Goal: Task Accomplishment & Management: Manage account settings

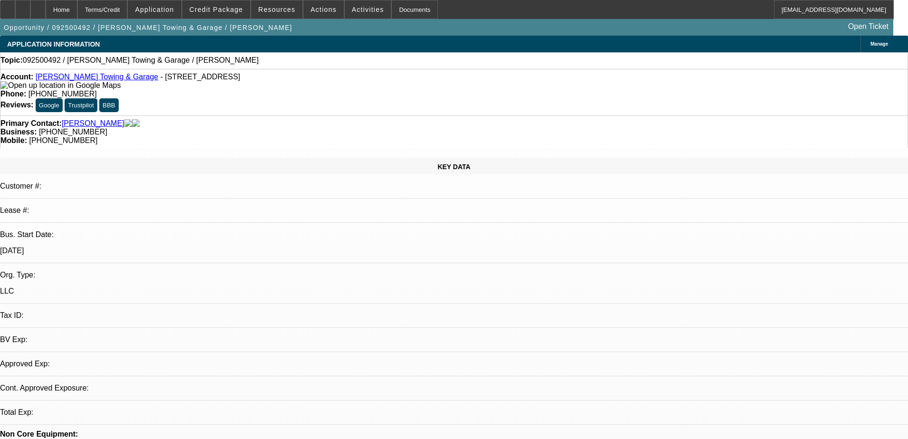
select select "0"
select select "2"
select select "0.1"
select select "4"
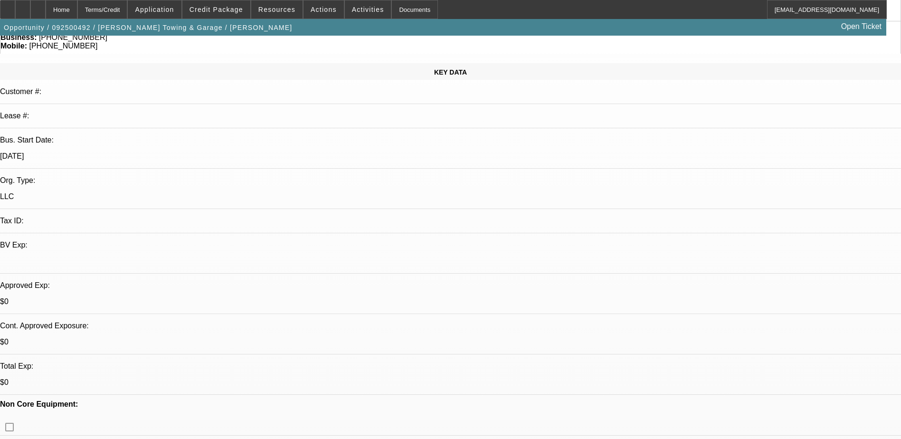
scroll to position [95, 0]
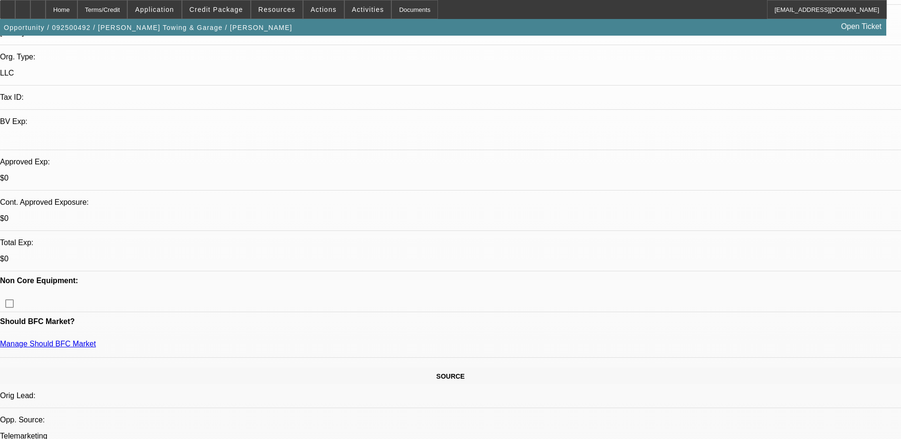
scroll to position [380, 0]
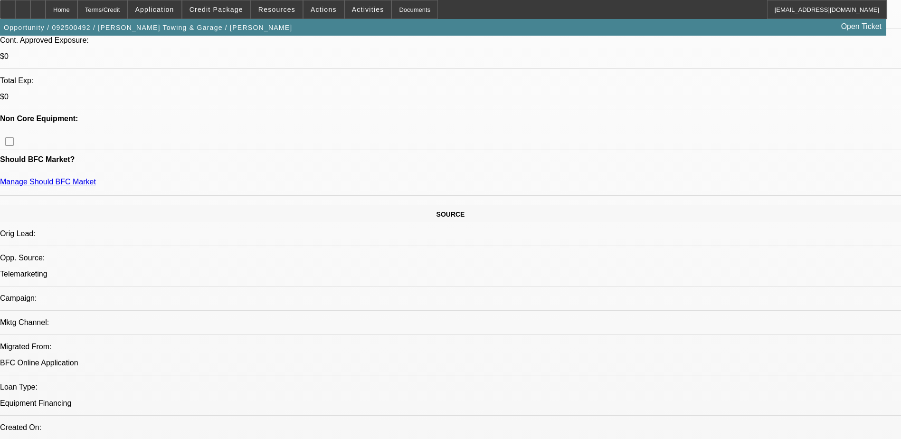
drag, startPoint x: 620, startPoint y: 176, endPoint x: 655, endPoint y: 155, distance: 41.1
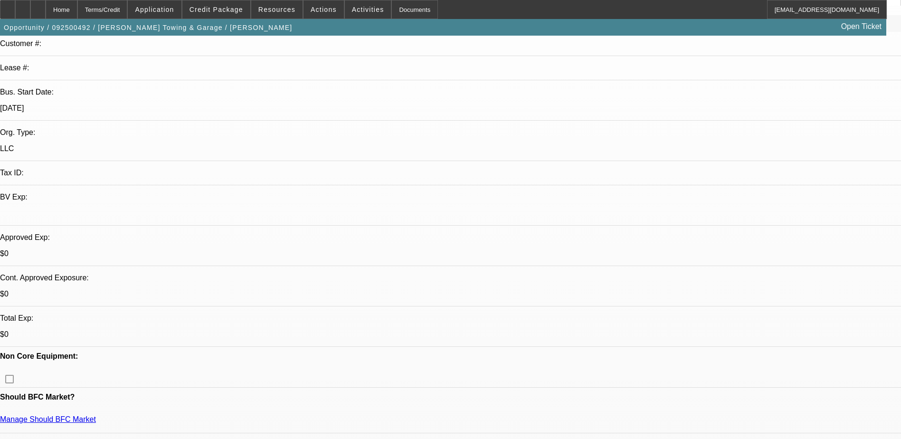
scroll to position [0, 0]
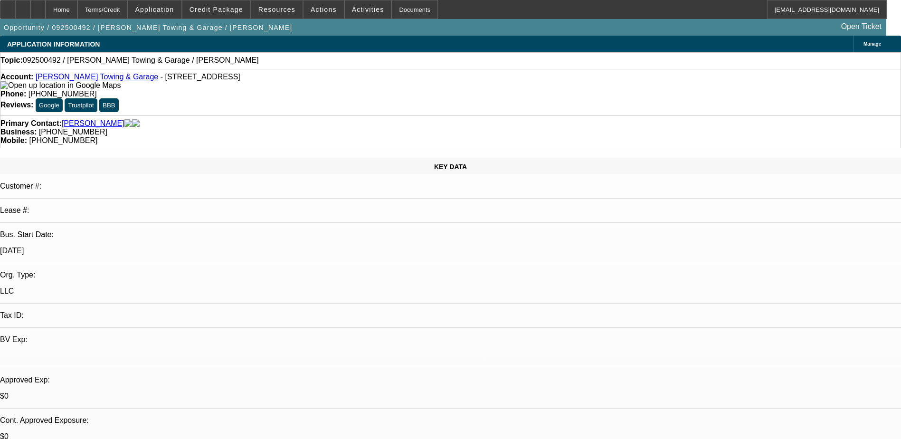
click at [362, 16] on span at bounding box center [368, 9] width 47 height 23
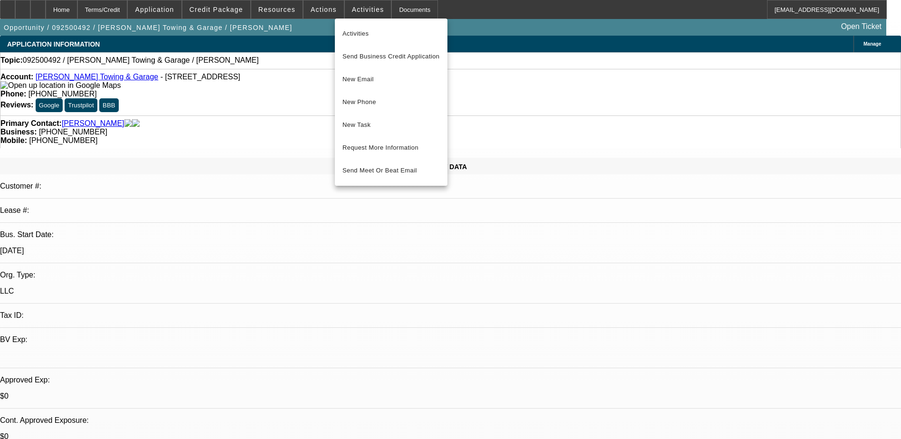
click at [506, 122] on div at bounding box center [450, 219] width 901 height 439
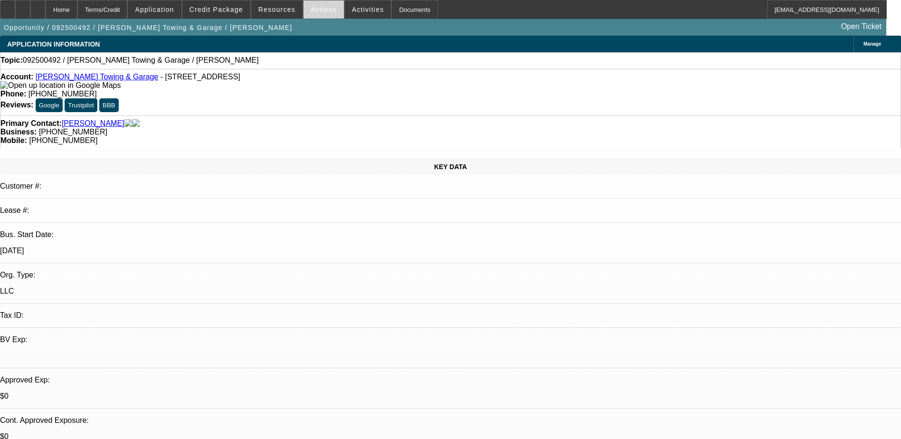
click at [323, 10] on span "Actions" at bounding box center [323, 10] width 26 height 8
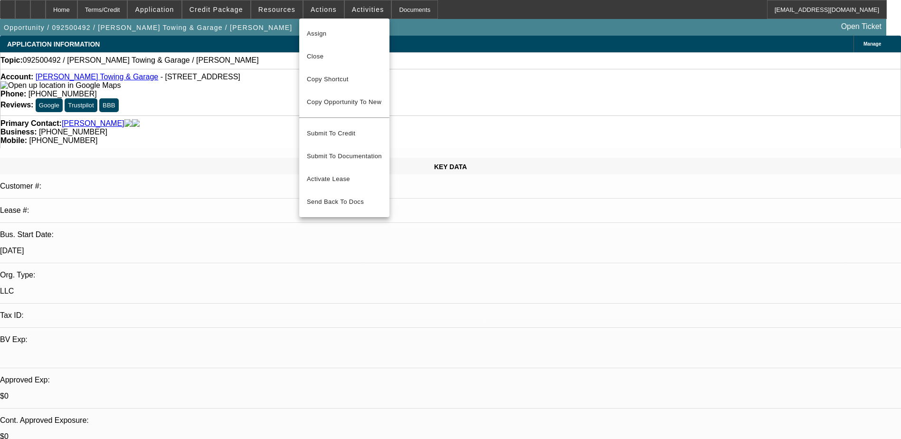
click at [431, 258] on div at bounding box center [450, 219] width 901 height 439
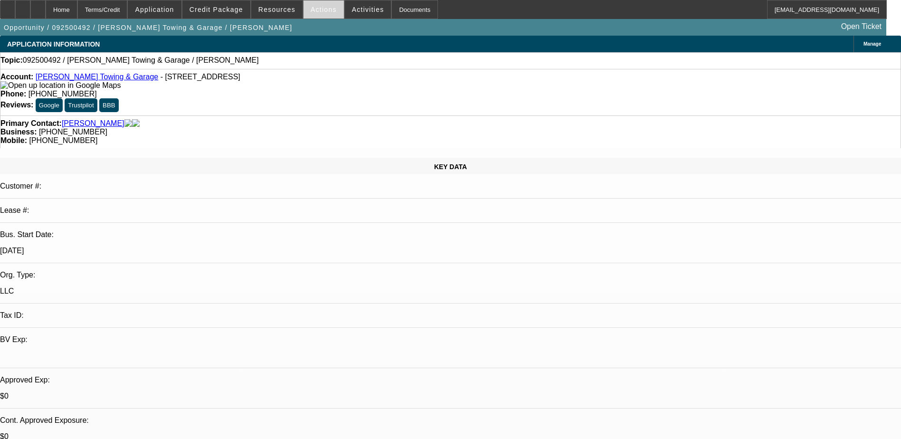
click at [315, 8] on span "Actions" at bounding box center [323, 10] width 26 height 8
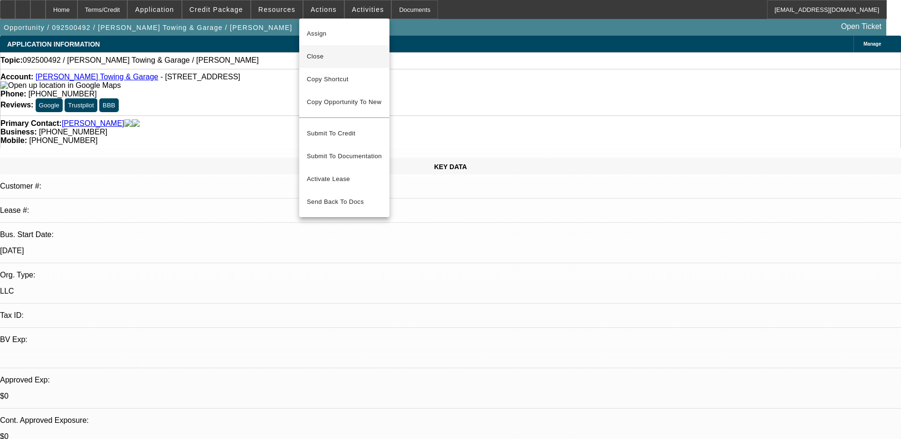
click at [343, 47] on button "Close" at bounding box center [344, 56] width 90 height 23
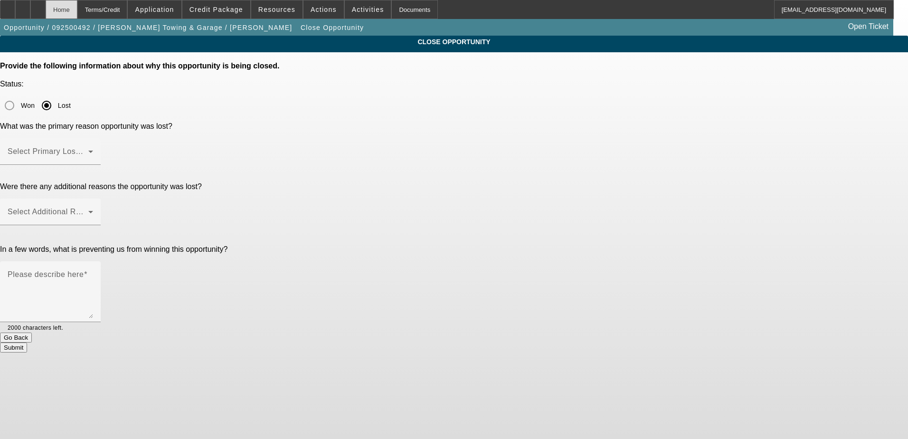
click at [77, 4] on div "Home" at bounding box center [62, 9] width 32 height 19
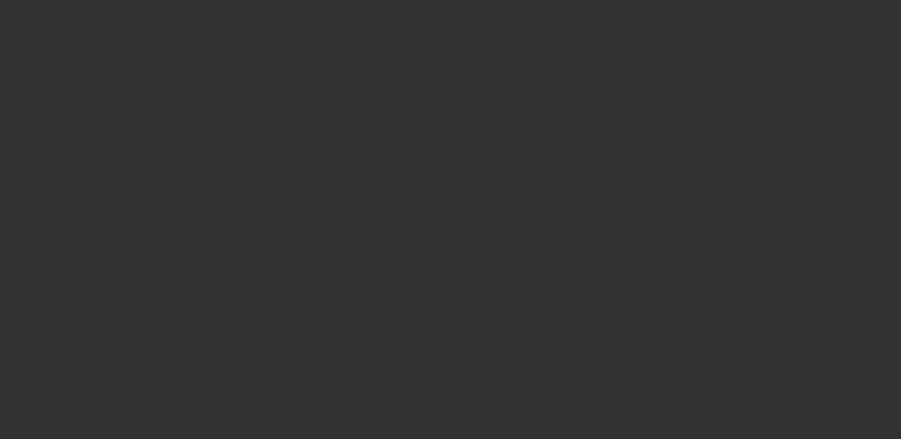
select select "0"
select select "2"
select select "0.1"
select select "4"
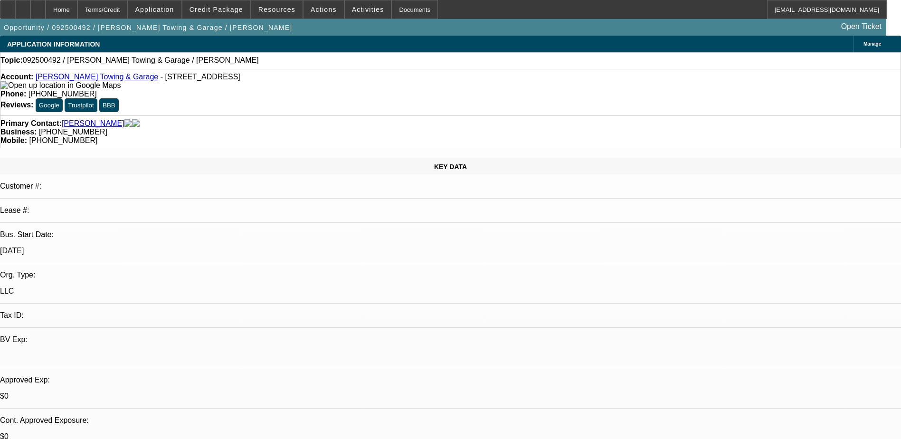
click at [330, 13] on span at bounding box center [323, 9] width 40 height 23
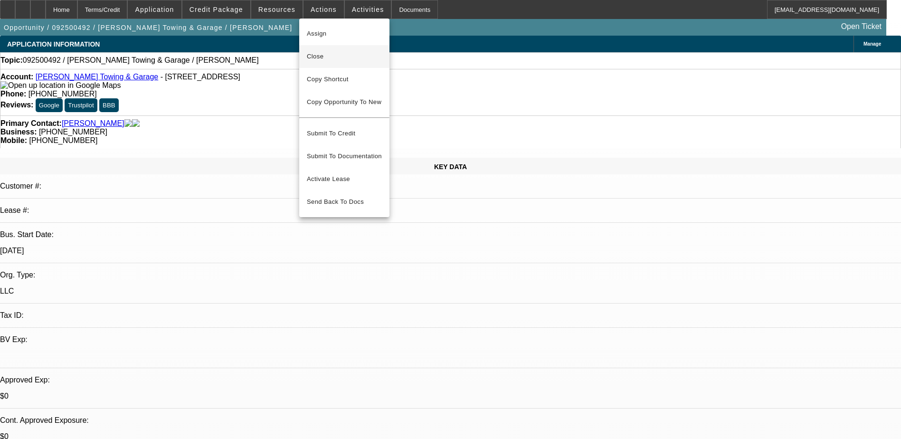
click at [352, 59] on span "Close" at bounding box center [344, 56] width 75 height 11
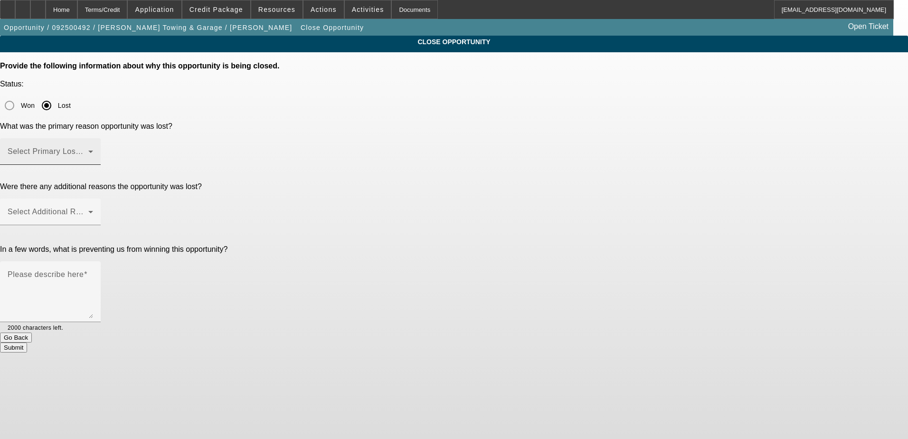
click at [88, 150] on span at bounding box center [48, 155] width 81 height 11
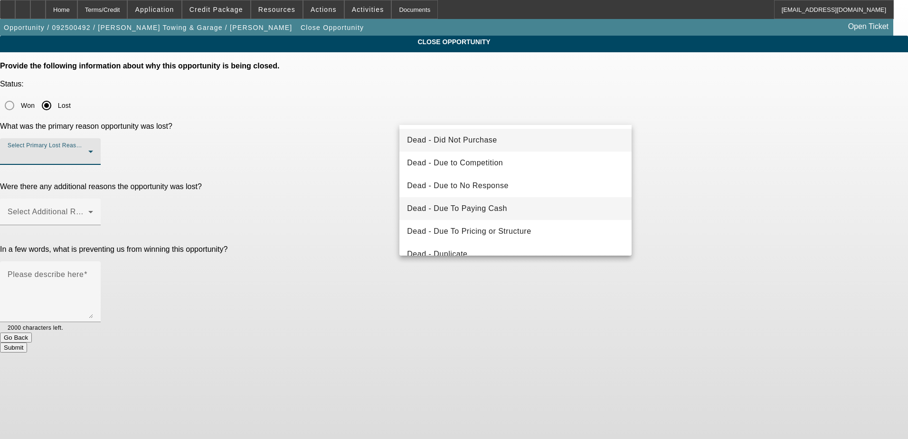
scroll to position [95, 0]
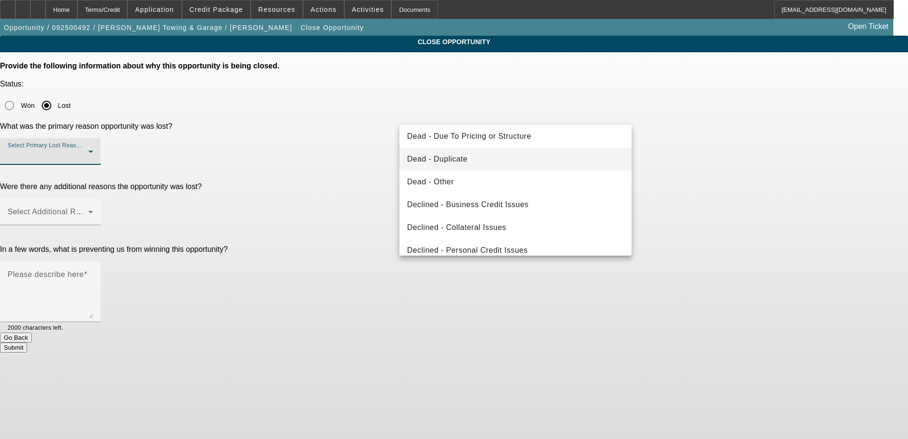
click at [530, 155] on mat-option "Dead - Duplicate" at bounding box center [515, 159] width 232 height 23
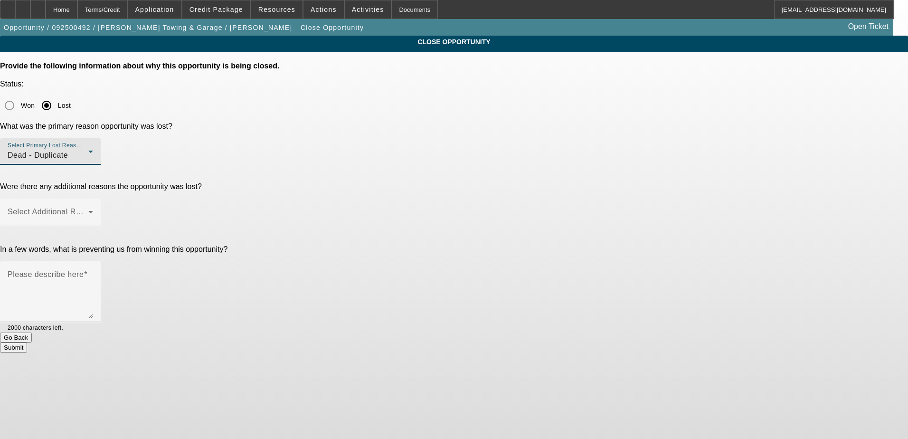
click at [687, 158] on div "CLOSE OPPORTUNITY Provide the following information about why this opportunity …" at bounding box center [454, 194] width 908 height 317
click at [88, 210] on span at bounding box center [48, 215] width 81 height 11
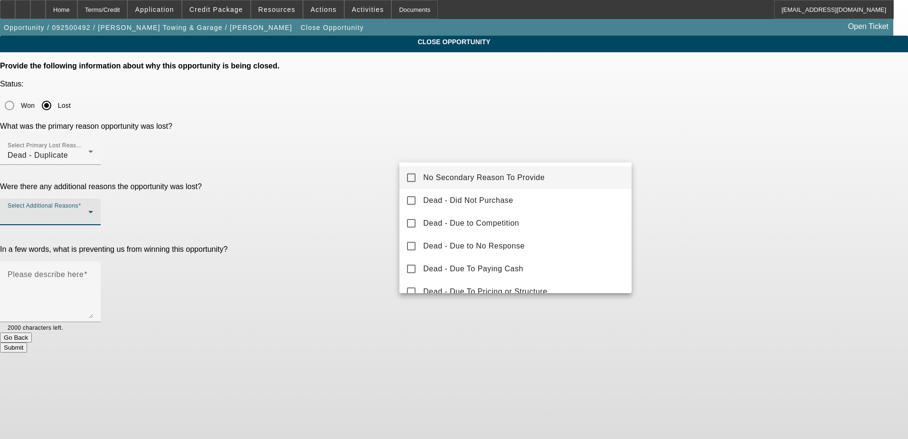
click at [583, 173] on mat-option "No Secondary Reason To Provide" at bounding box center [515, 177] width 232 height 23
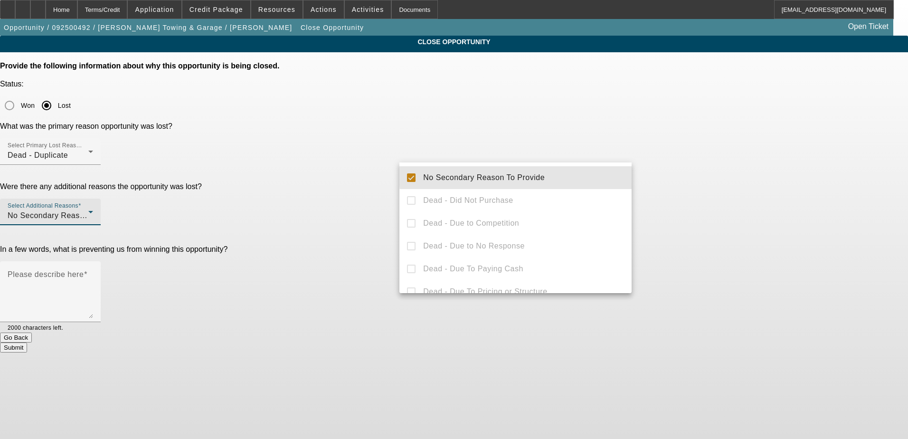
click at [724, 184] on div at bounding box center [454, 219] width 908 height 439
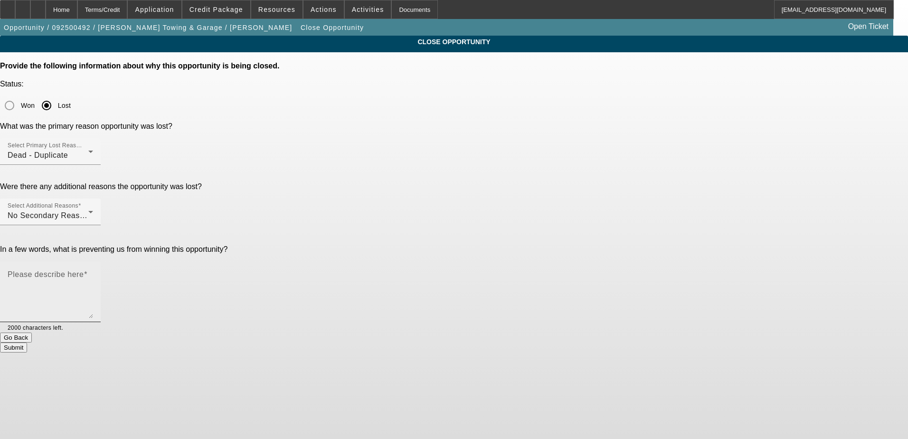
click at [93, 272] on textarea "Please describe here" at bounding box center [50, 295] width 85 height 46
type textarea "M"
click at [643, 213] on div "CLOSE OPPORTUNITY Provide the following information about why this opportunity …" at bounding box center [454, 194] width 908 height 317
click at [93, 272] on textarea "Customer must've filled out a second application on our website after filling o…" at bounding box center [50, 295] width 85 height 46
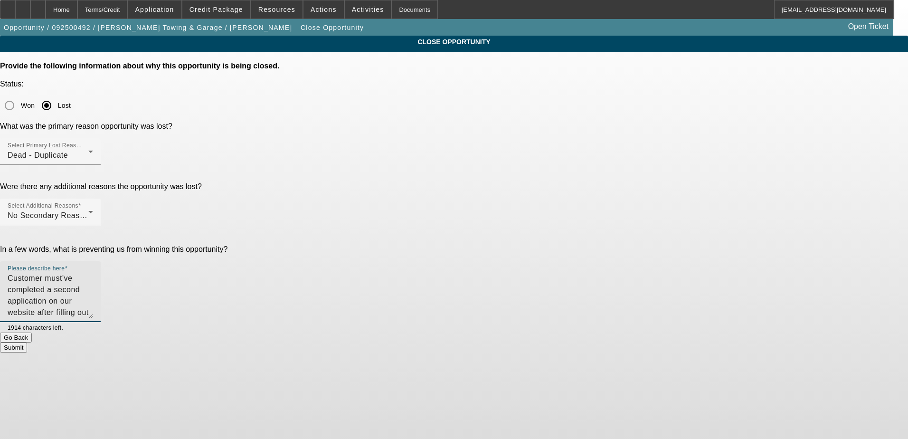
click at [93, 272] on textarea "Customer must've completed a second application on our website after filling ou…" at bounding box center [50, 295] width 85 height 46
click at [93, 272] on textarea "Customer must've completed a second application on our website after out mine." at bounding box center [50, 295] width 85 height 46
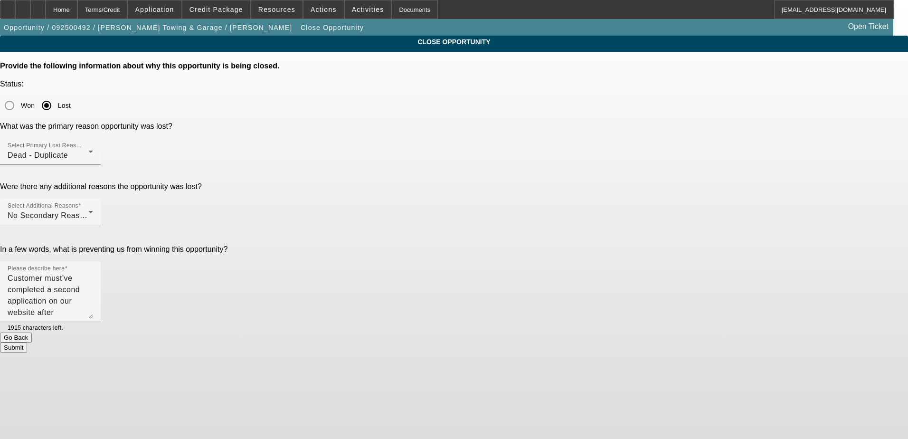
click at [703, 216] on div "CLOSE OPPORTUNITY Provide the following information about why this opportunity …" at bounding box center [454, 194] width 908 height 317
click at [93, 272] on textarea "Customer must've completed a second application on our website after completing…" at bounding box center [50, 295] width 85 height 46
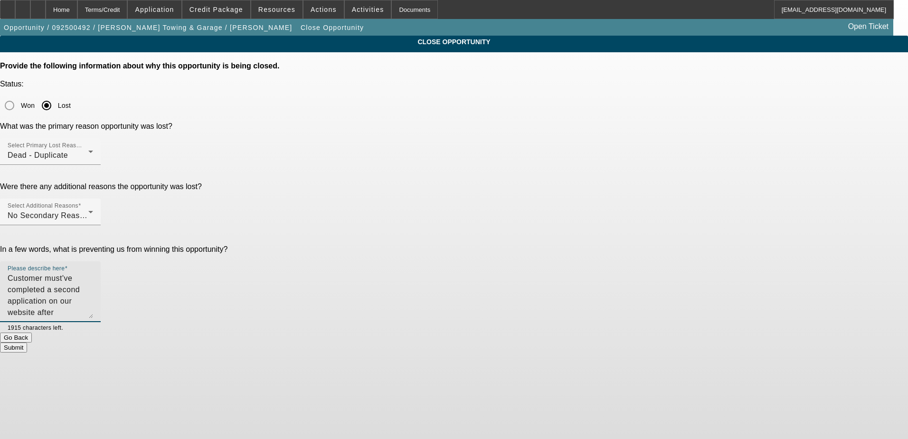
click at [93, 272] on textarea "Customer must've completed a second application on our website after completing…" at bounding box center [50, 295] width 85 height 46
type textarea "Customer must've filled out a second application on our website after completin…"
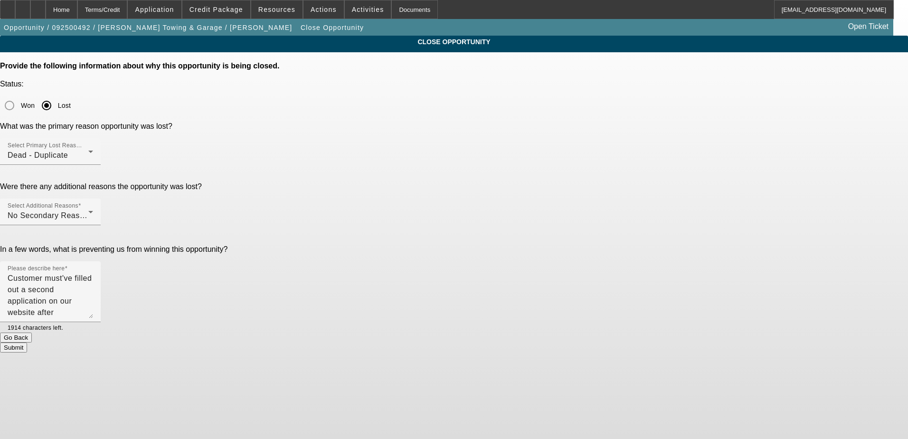
click at [817, 234] on app-close-opportunity "CLOSE OPPORTUNITY Provide the following information about why this opportunity …" at bounding box center [454, 194] width 908 height 317
click at [27, 342] on button "Submit" at bounding box center [13, 347] width 27 height 10
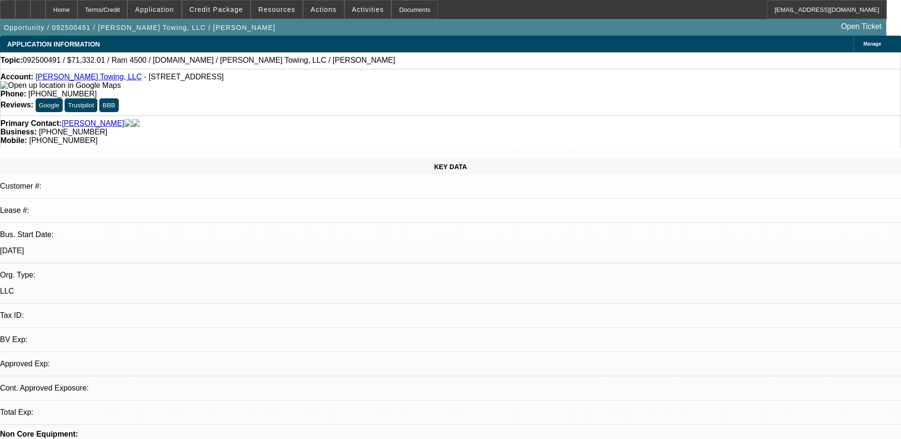
select select "0"
select select "1"
select select "2"
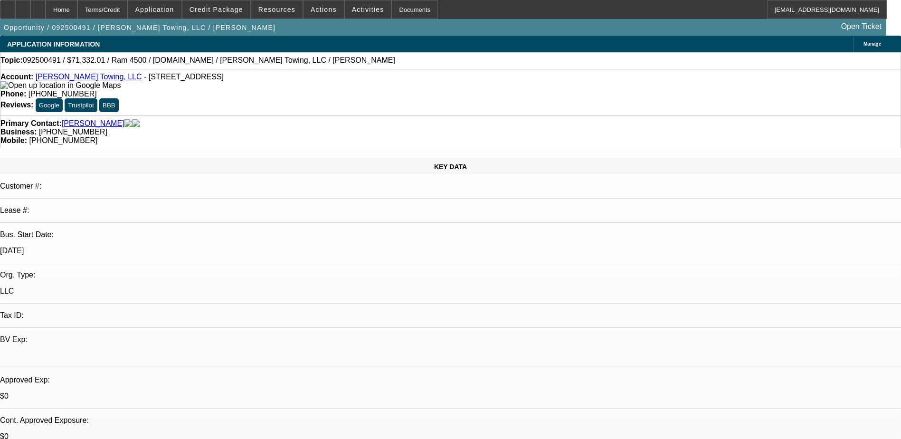
select select "6"
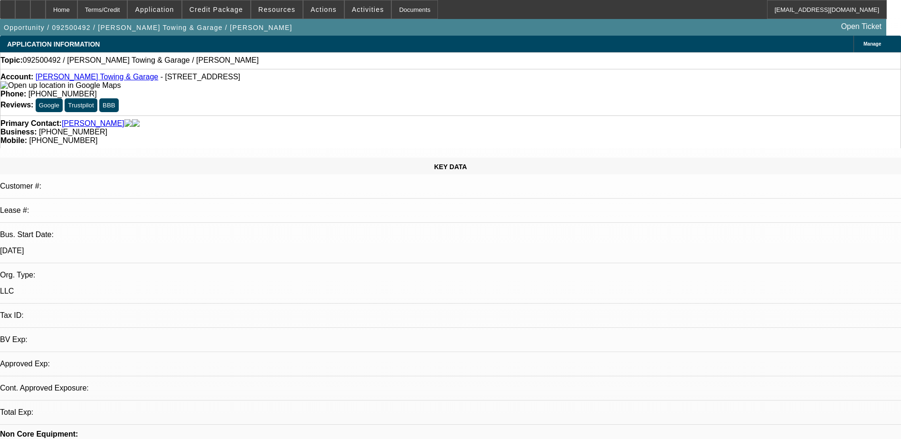
select select "0"
select select "2"
select select "0.1"
select select "1"
select select "2"
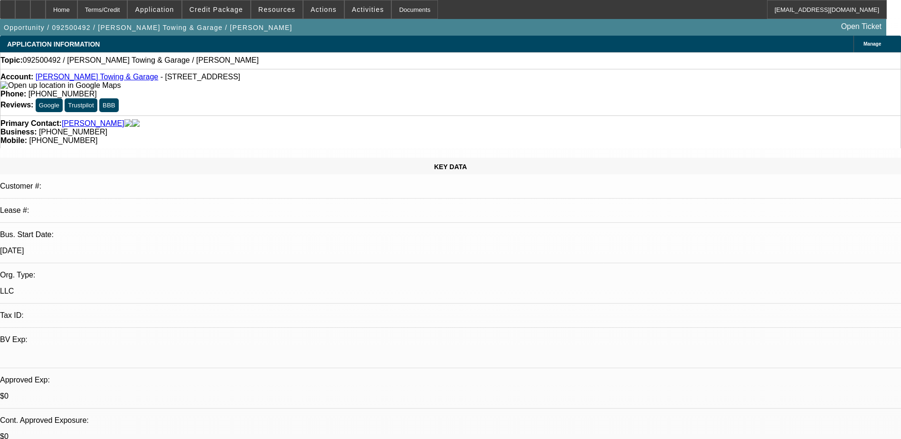
select select "4"
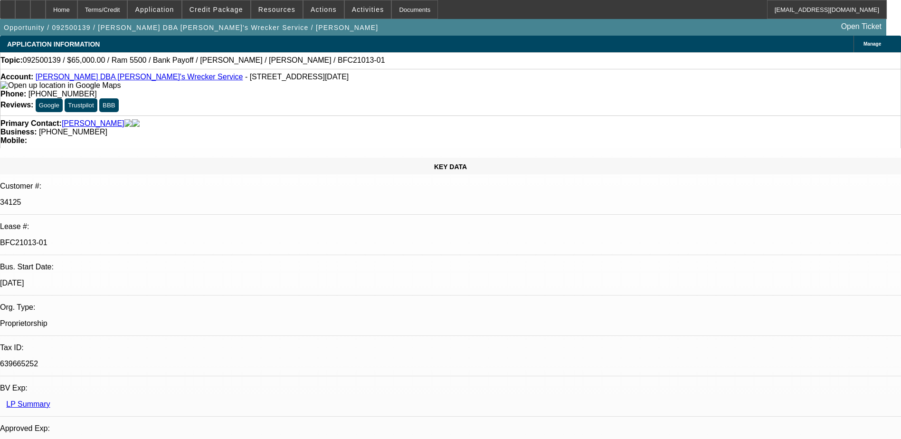
select select "0"
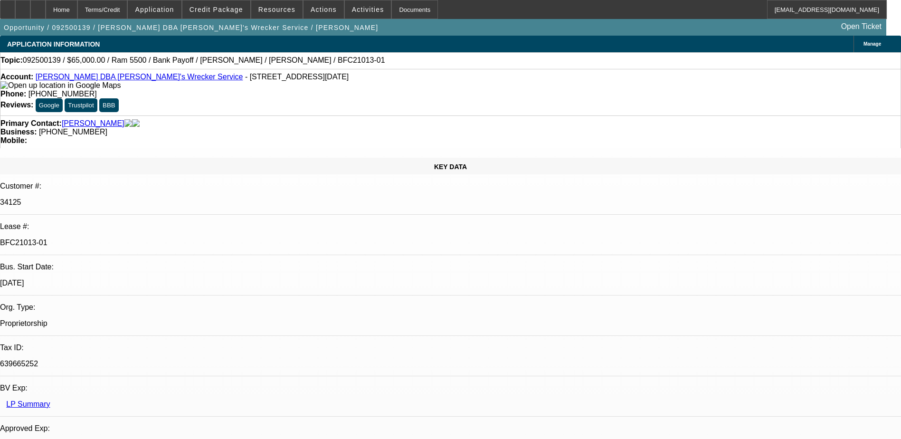
select select "0"
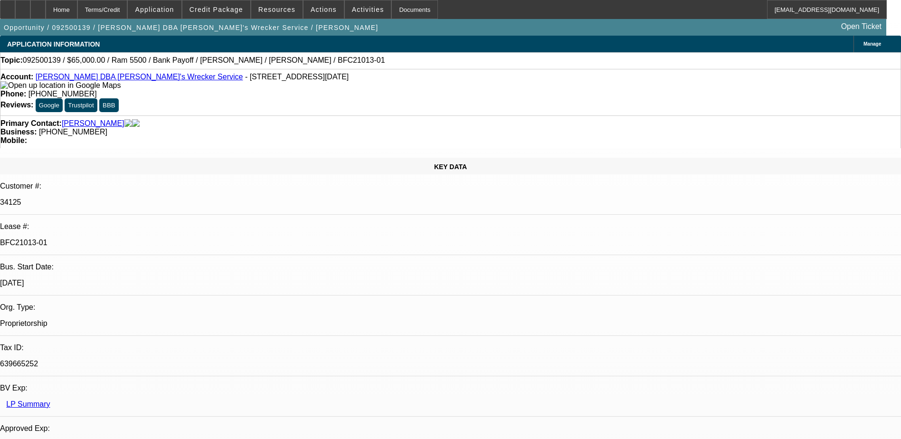
select select "0"
select select "1"
select select "6"
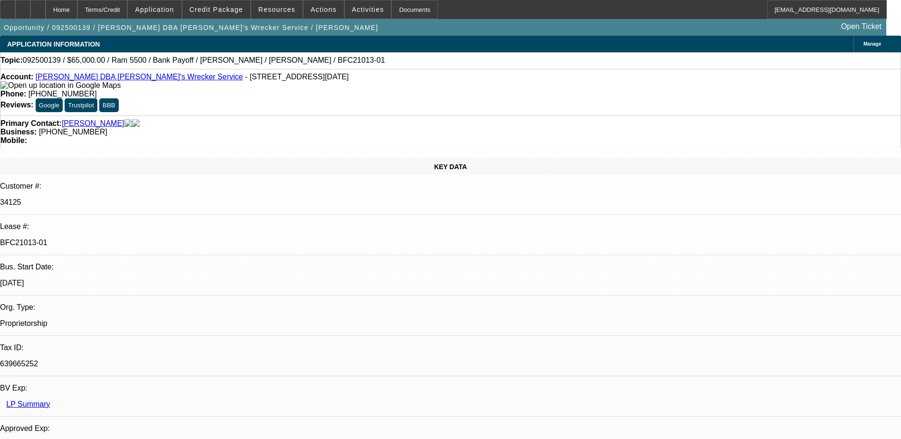
select select "1"
select select "6"
select select "1"
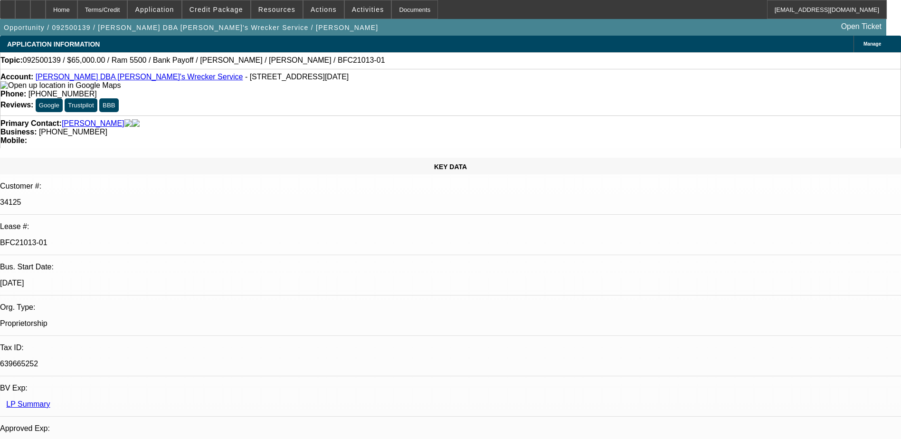
select select "6"
select select "1"
select select "6"
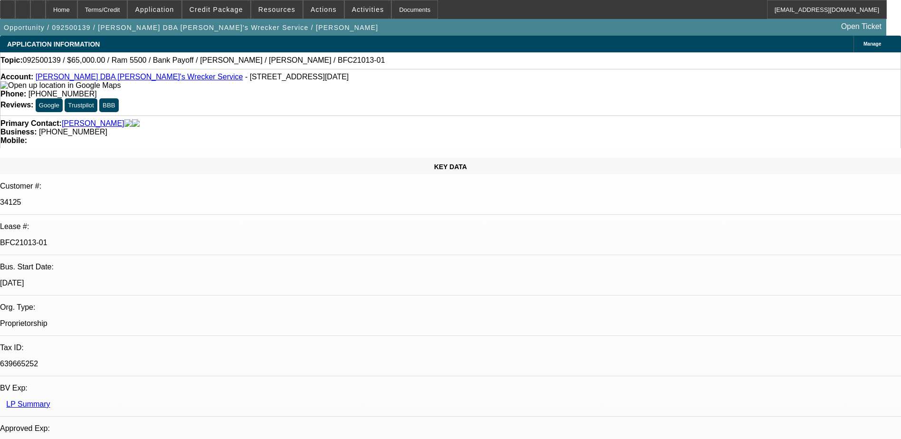
click at [321, 13] on span "Actions" at bounding box center [323, 10] width 26 height 8
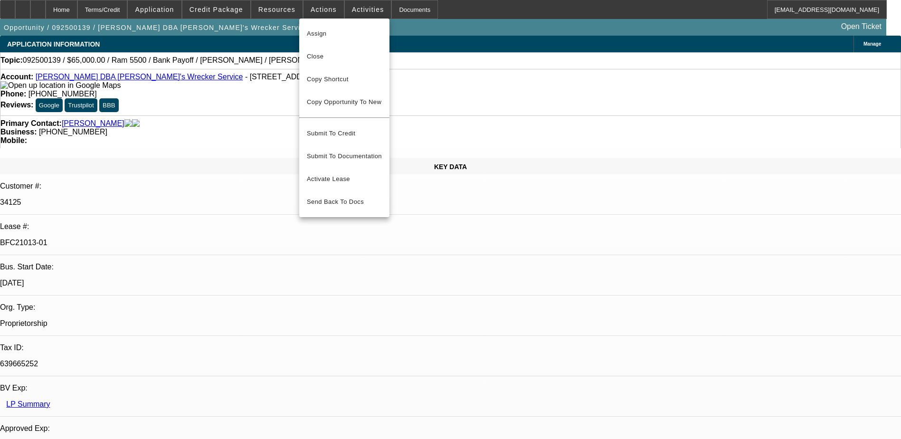
click at [354, 10] on div at bounding box center [450, 219] width 901 height 439
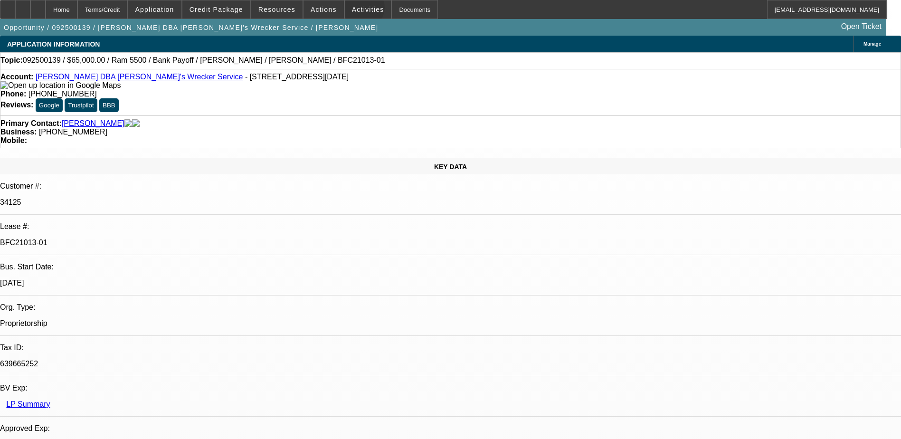
click at [354, 10] on span "Activities" at bounding box center [368, 10] width 32 height 8
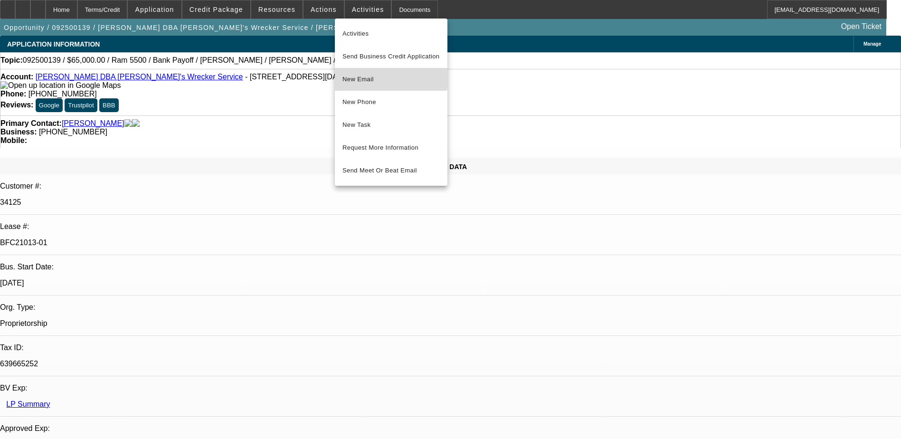
click at [381, 72] on button "New Email" at bounding box center [391, 79] width 113 height 23
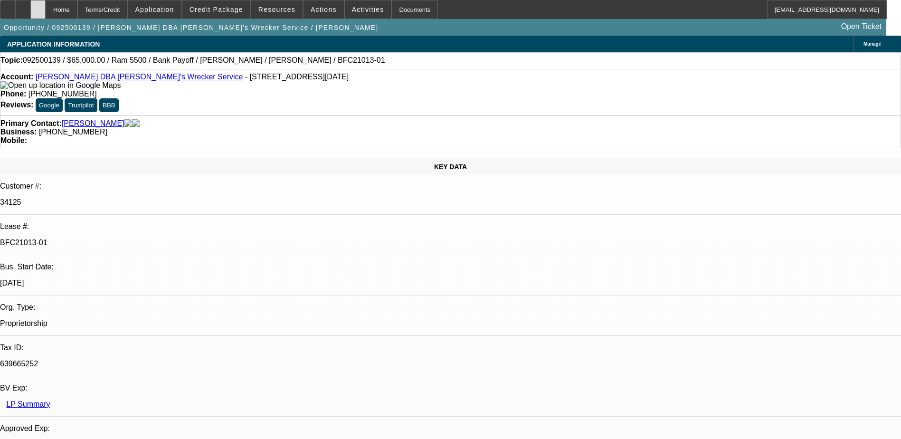
click at [46, 14] on div at bounding box center [37, 9] width 15 height 19
select select "0"
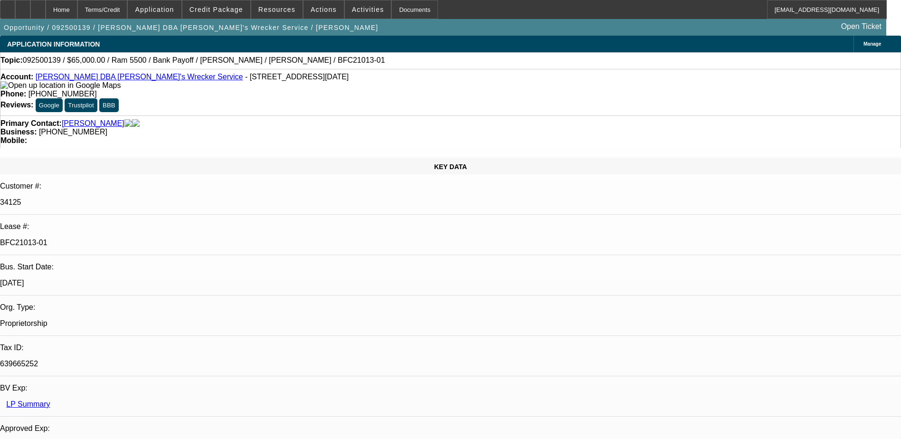
select select "0"
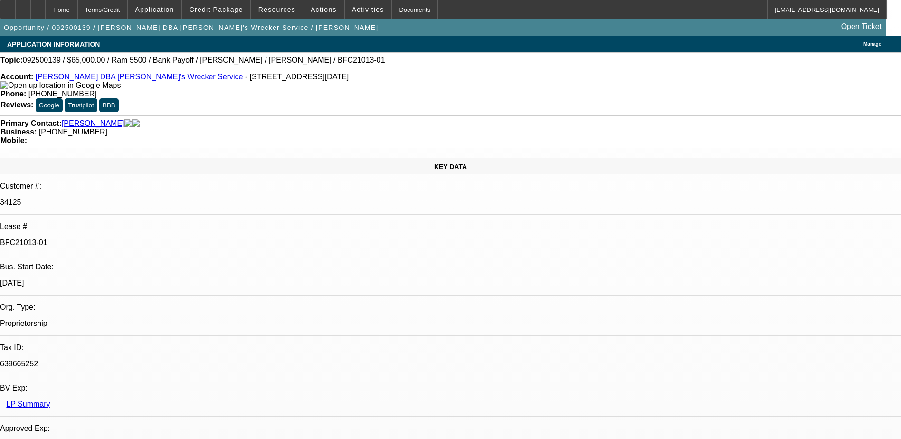
select select "0"
select select "1"
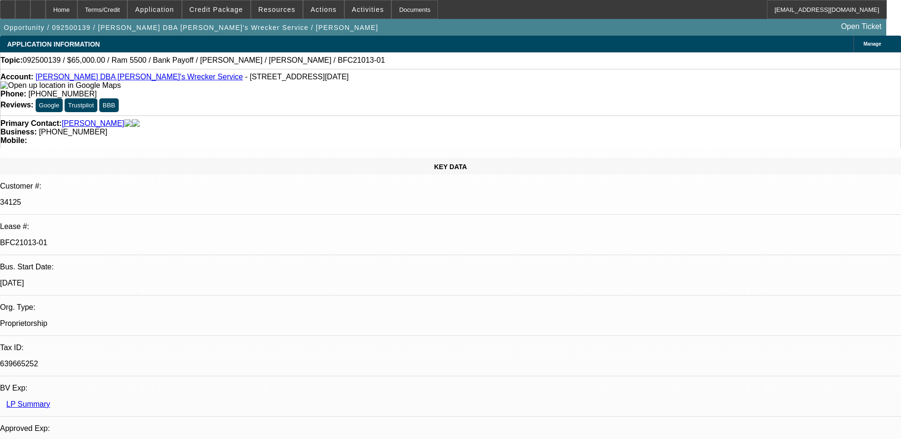
select select "6"
select select "1"
select select "6"
select select "1"
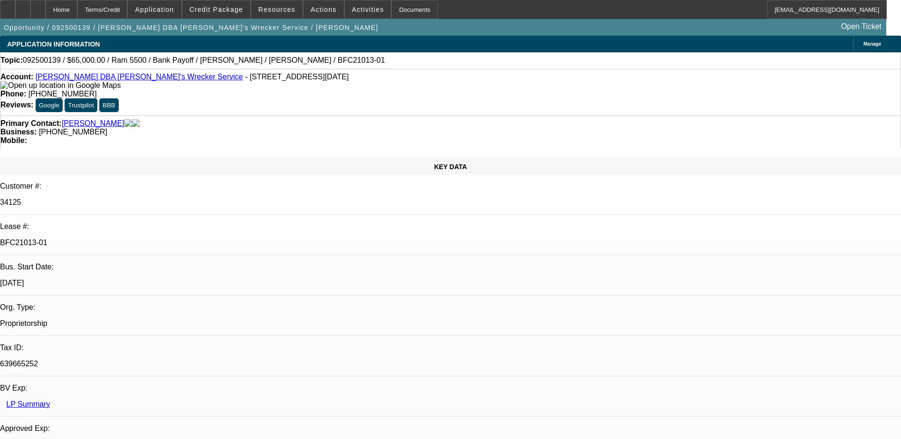
select select "1"
select select "6"
select select "1"
select select "6"
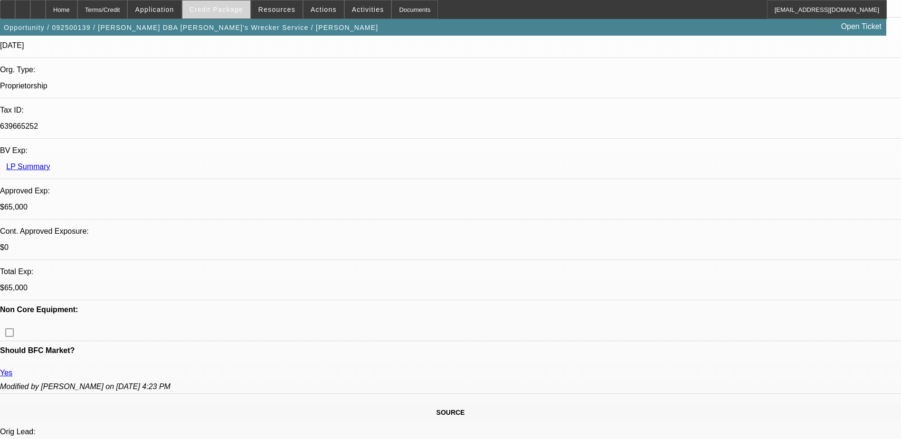
scroll to position [47, 0]
